Goal: Check status

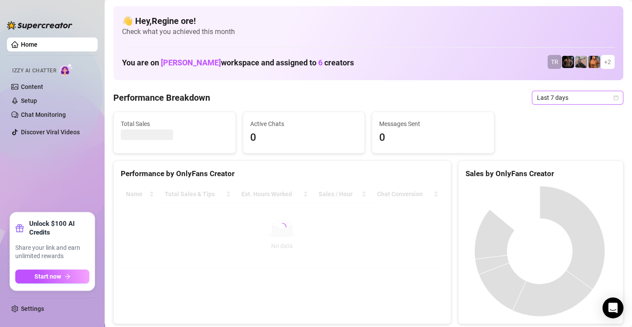
click at [591, 104] on span "Last 7 days" at bounding box center [577, 97] width 81 height 13
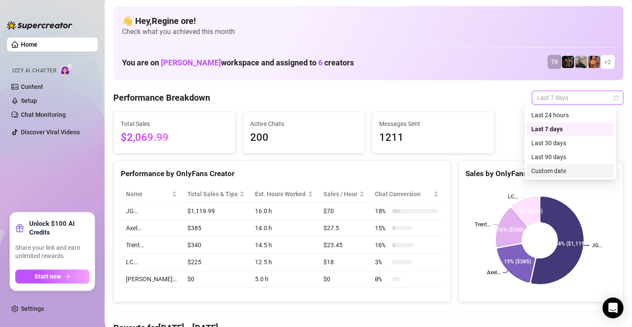
click at [543, 173] on div "Custom date" at bounding box center [570, 171] width 78 height 10
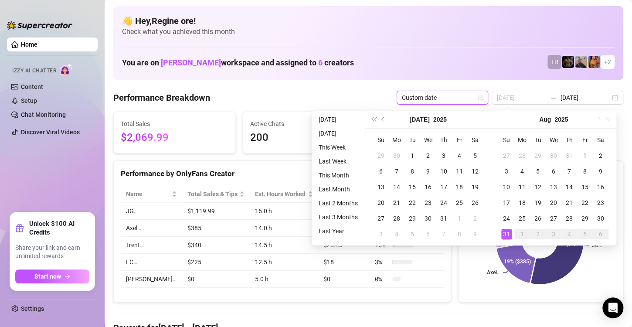
type input "[DATE]"
click at [503, 232] on div "31" at bounding box center [506, 234] width 10 height 10
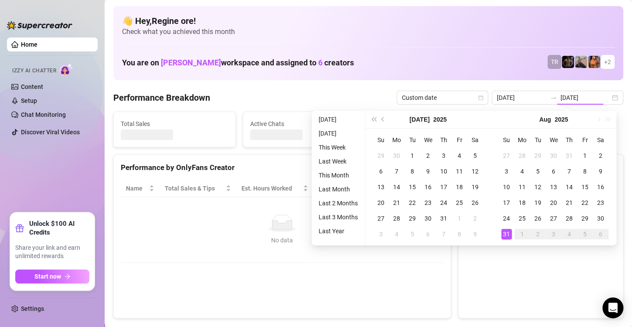
type input "[DATE]"
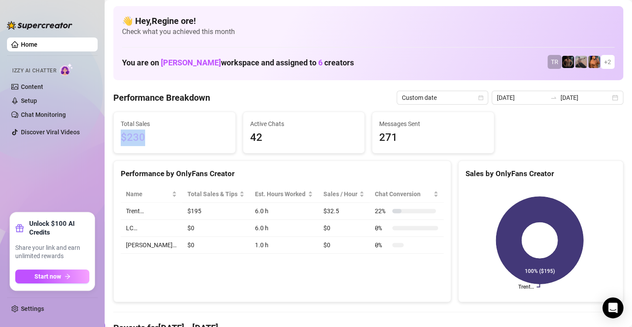
drag, startPoint x: 153, startPoint y: 142, endPoint x: 117, endPoint y: 139, distance: 35.9
click at [117, 139] on div "Total Sales $230" at bounding box center [175, 132] width 122 height 41
click at [158, 141] on span "$230" at bounding box center [175, 137] width 108 height 17
drag, startPoint x: 148, startPoint y: 136, endPoint x: 105, endPoint y: 139, distance: 43.6
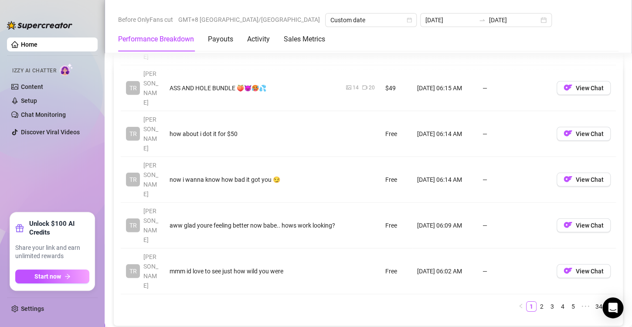
scroll to position [1089, 0]
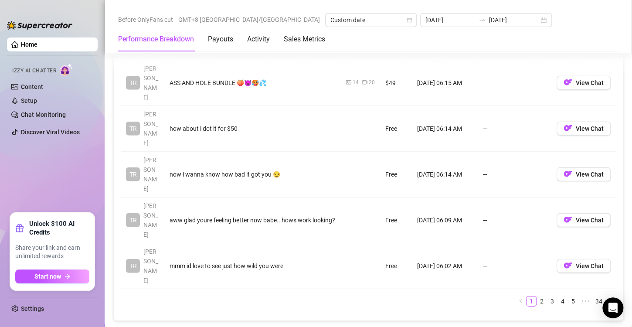
drag, startPoint x: 321, startPoint y: 172, endPoint x: 302, endPoint y: 174, distance: 19.2
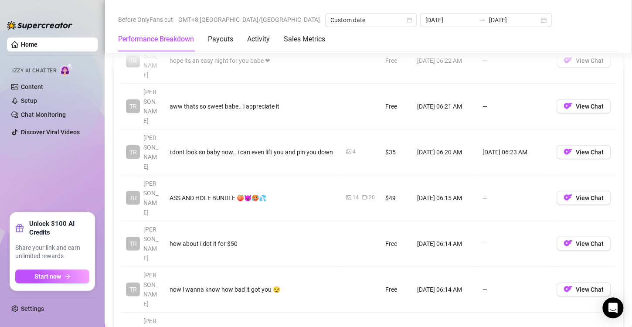
scroll to position [1061, 0]
